Goal: Transaction & Acquisition: Purchase product/service

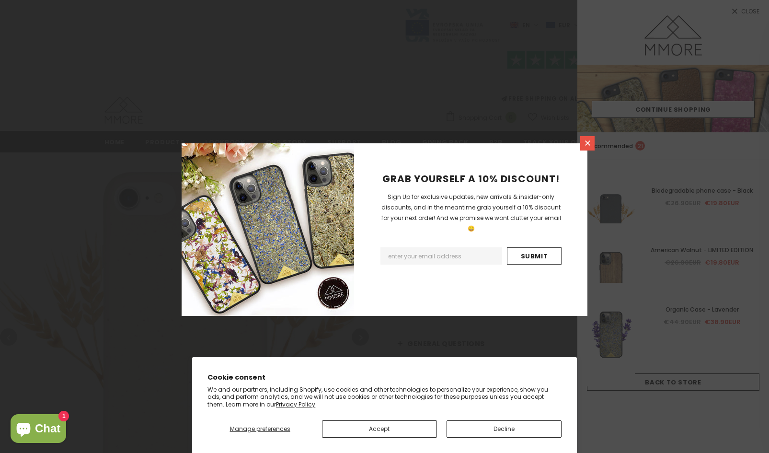
click at [589, 144] on icon at bounding box center [588, 143] width 8 height 8
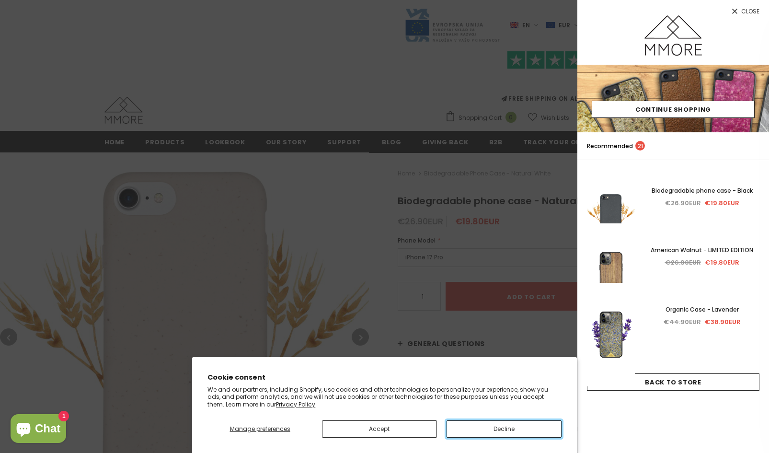
click at [469, 428] on button "Decline" at bounding box center [504, 428] width 115 height 17
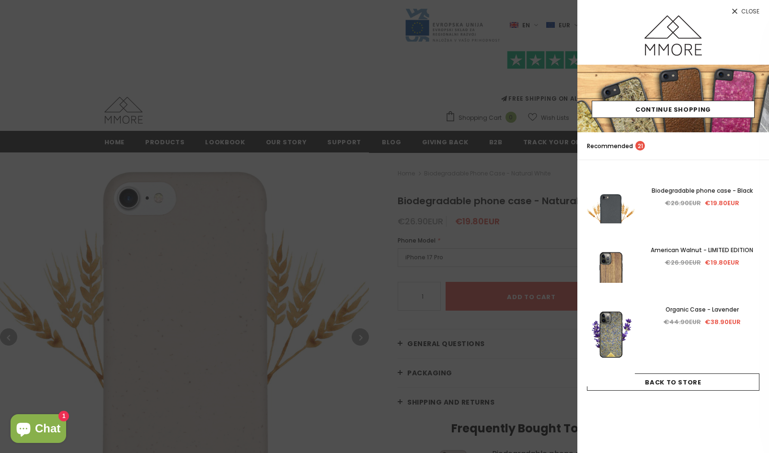
click at [743, 9] on span "Close" at bounding box center [750, 12] width 18 height 6
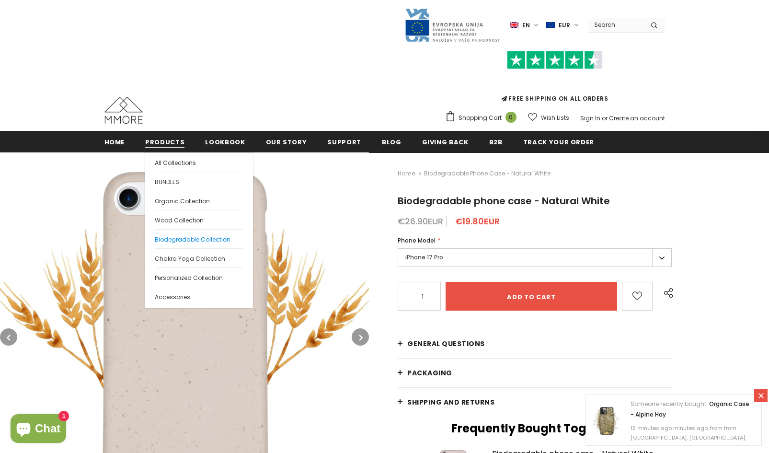
click at [182, 238] on span "Biodegradable Collection" at bounding box center [193, 239] width 76 height 8
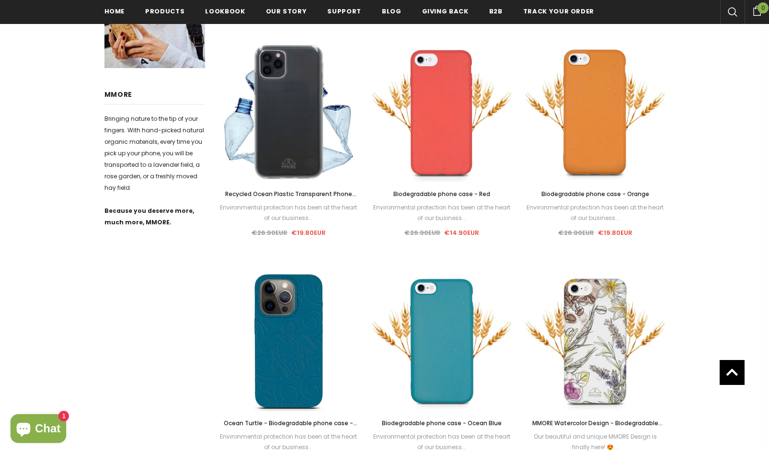
scroll to position [443, 0]
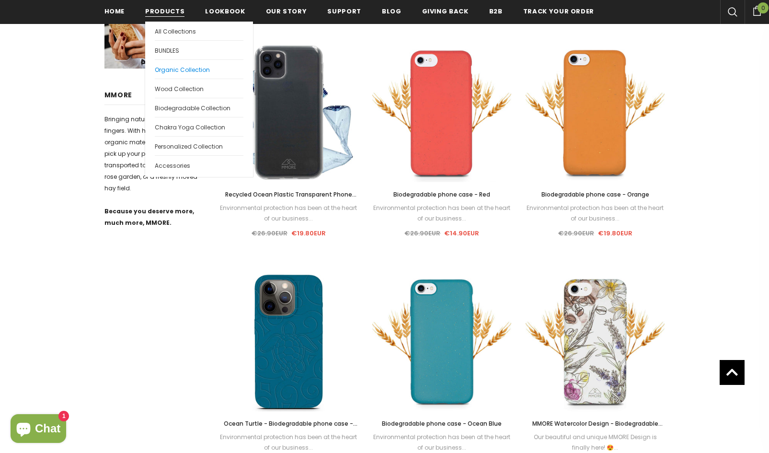
click at [186, 69] on span "Organic Collection" at bounding box center [182, 70] width 55 height 8
